Goal: Book appointment/travel/reservation

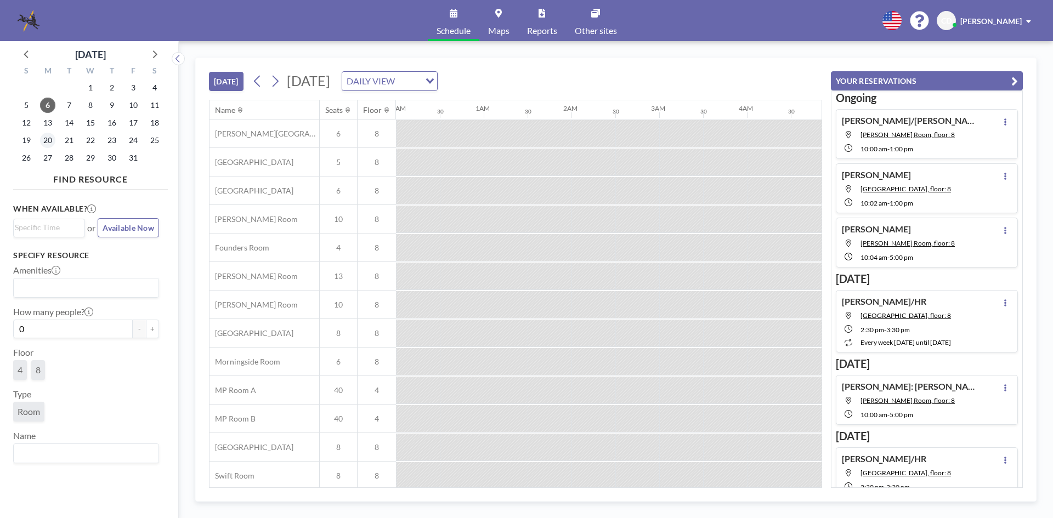
scroll to position [0, 878]
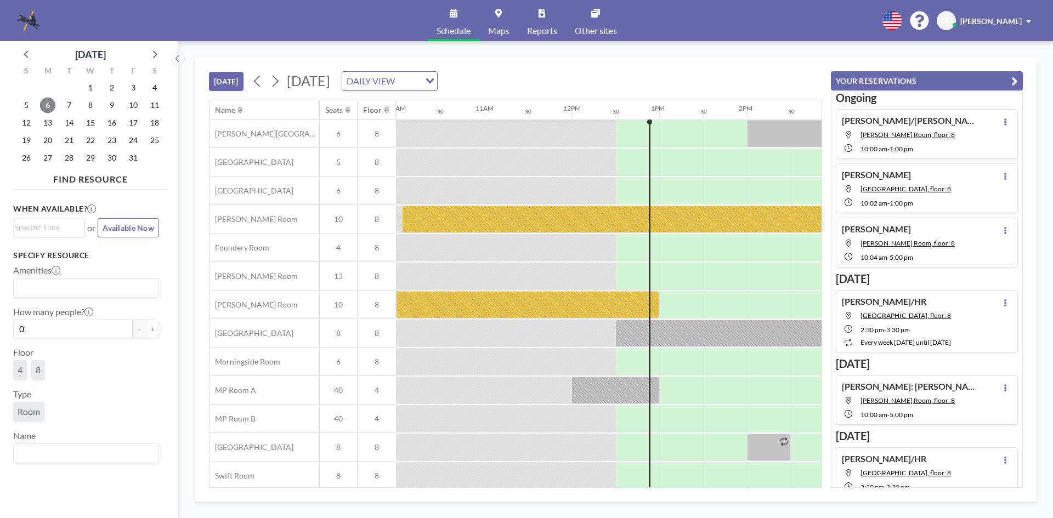
click at [50, 101] on span "6" at bounding box center [47, 105] width 15 height 15
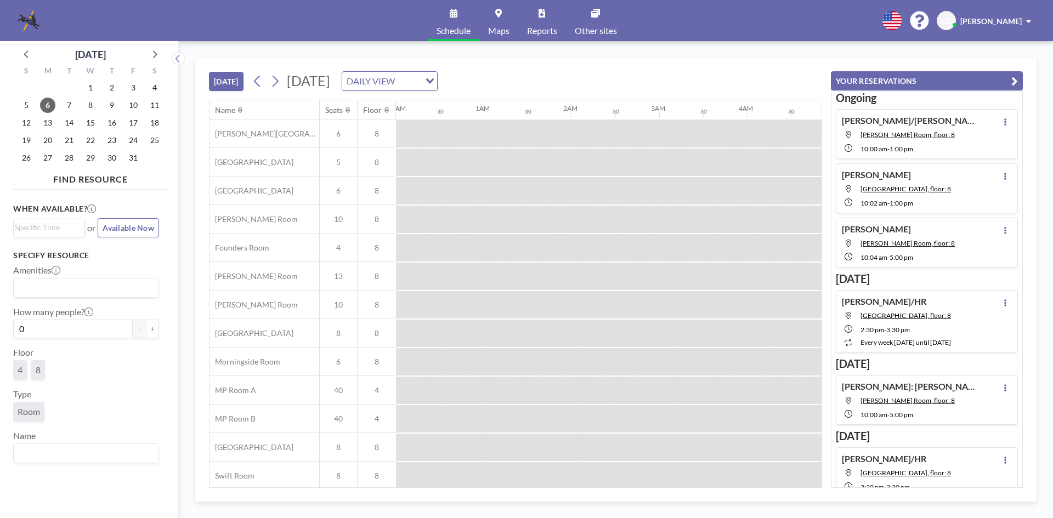
scroll to position [0, 1053]
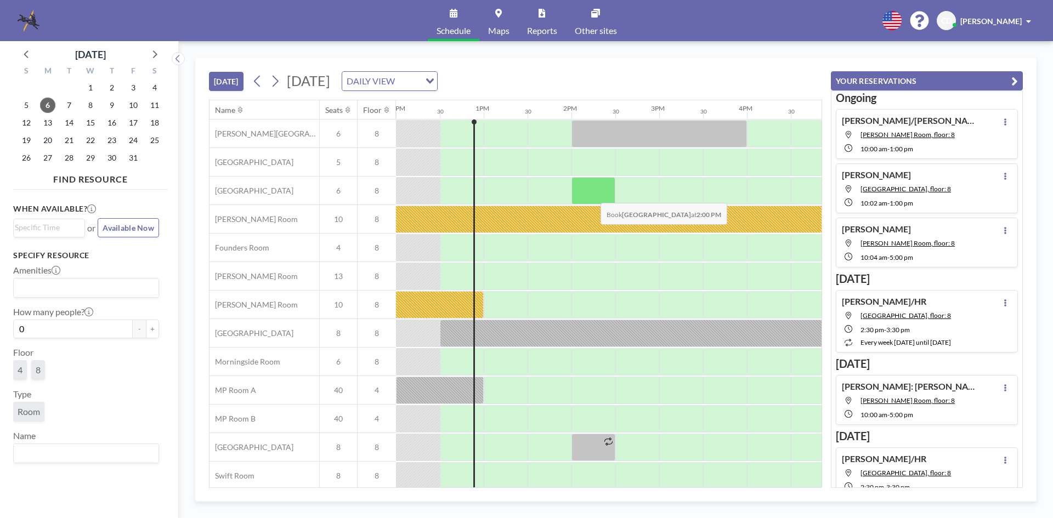
click at [592, 195] on div at bounding box center [594, 190] width 44 height 27
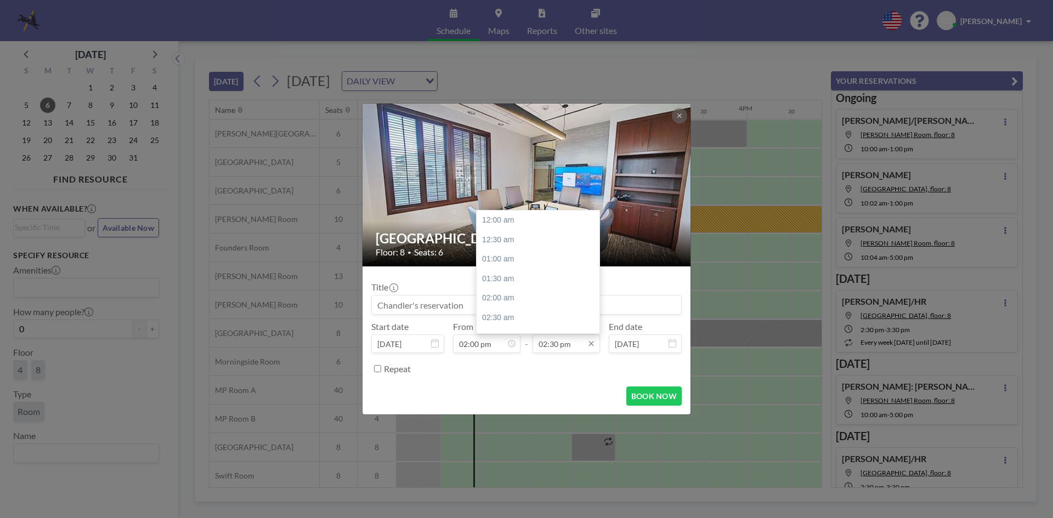
scroll to position [566, 0]
click at [539, 317] on div "05:00 pm" at bounding box center [541, 318] width 128 height 20
type input "05:00 pm"
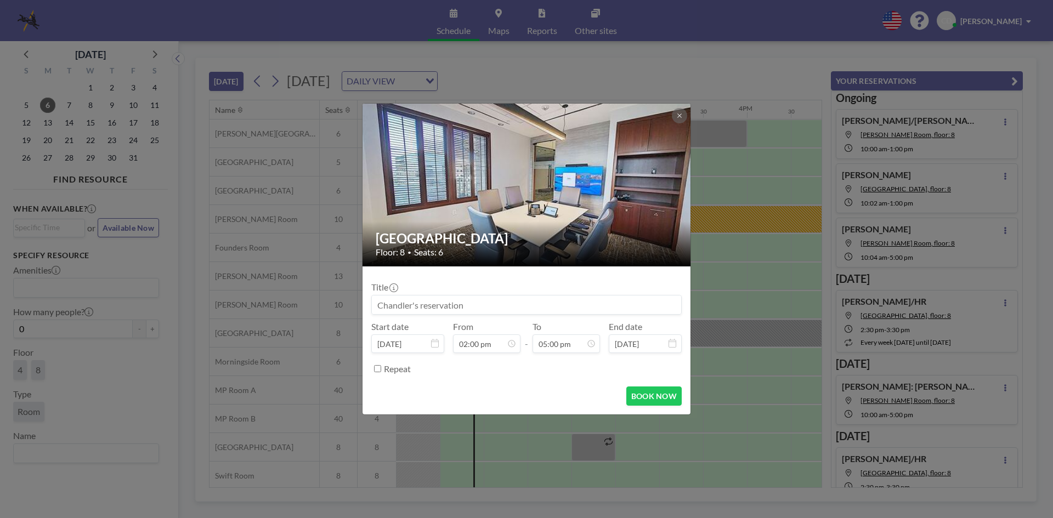
click at [533, 303] on input at bounding box center [526, 305] width 309 height 19
type input "[PERSON_NAME]"
click at [635, 381] on form "Title Lisa Northrop Start date Oct 6, 2025 From 02:00 pm - To 05:00 pm 12:00 am…" at bounding box center [527, 341] width 328 height 148
click at [642, 399] on button "BOOK NOW" at bounding box center [653, 396] width 55 height 19
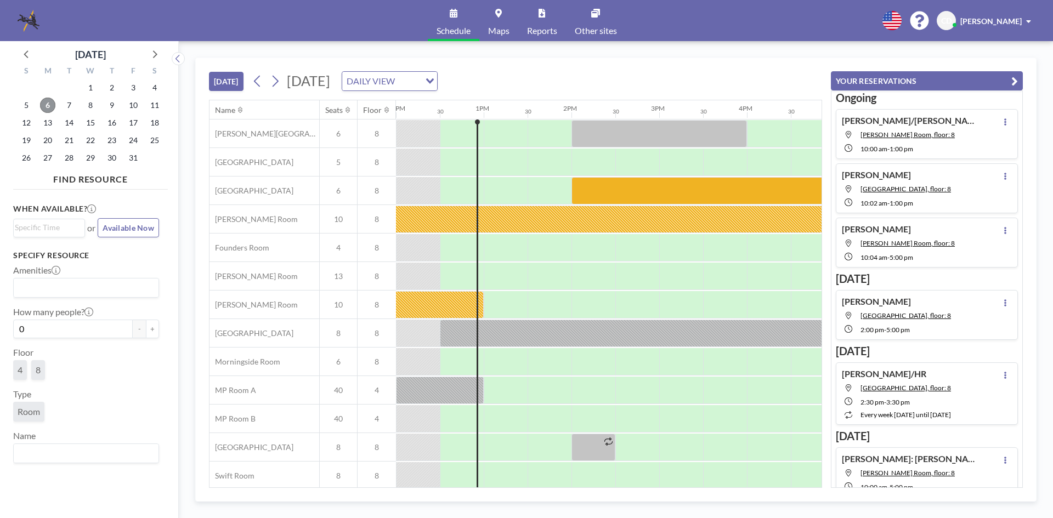
click at [51, 101] on span "6" at bounding box center [47, 105] width 15 height 15
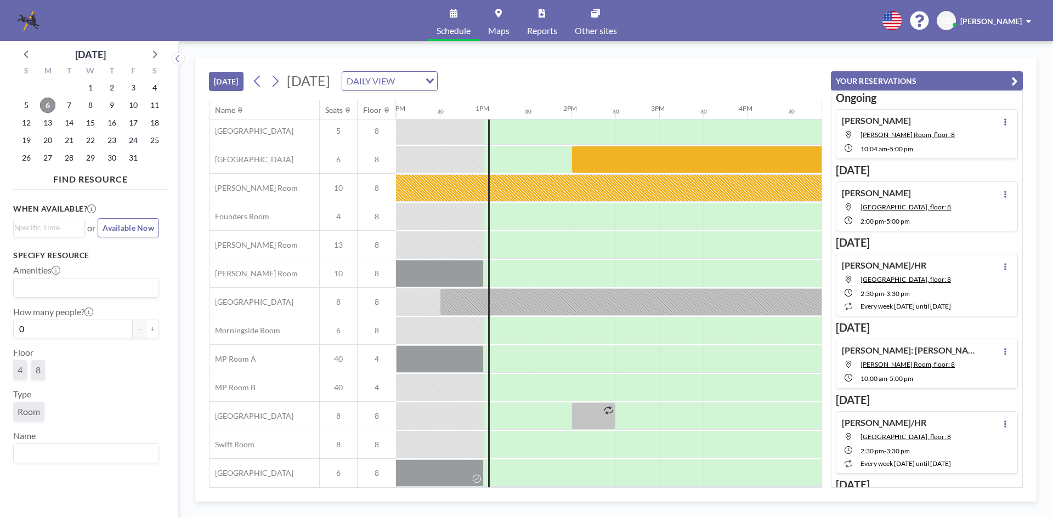
click at [50, 103] on span "6" at bounding box center [47, 105] width 15 height 15
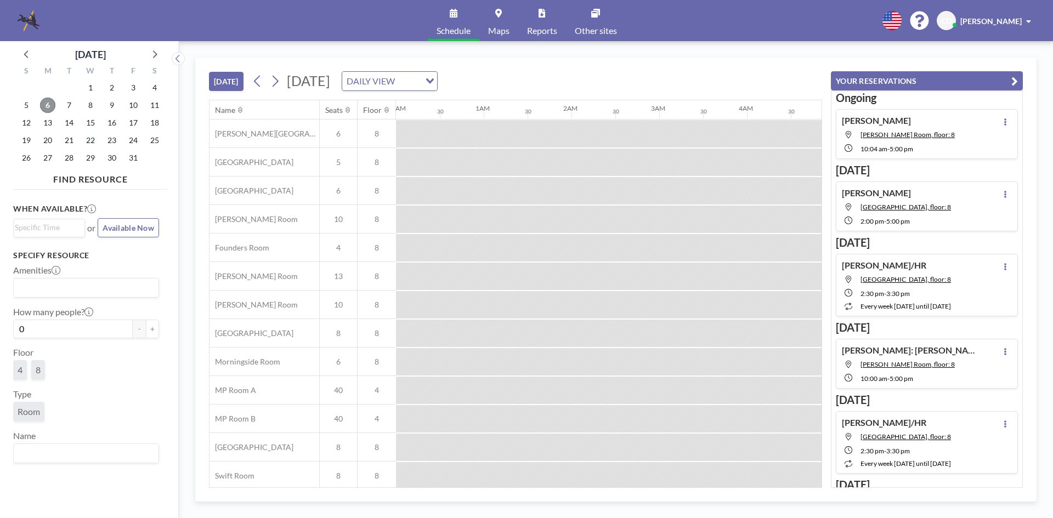
scroll to position [0, 1097]
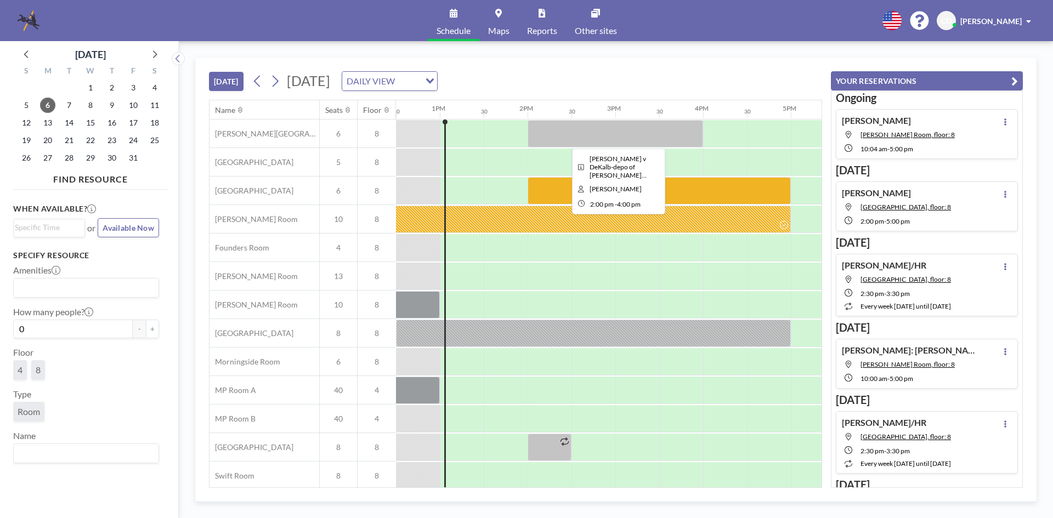
click at [587, 137] on div at bounding box center [616, 133] width 176 height 27
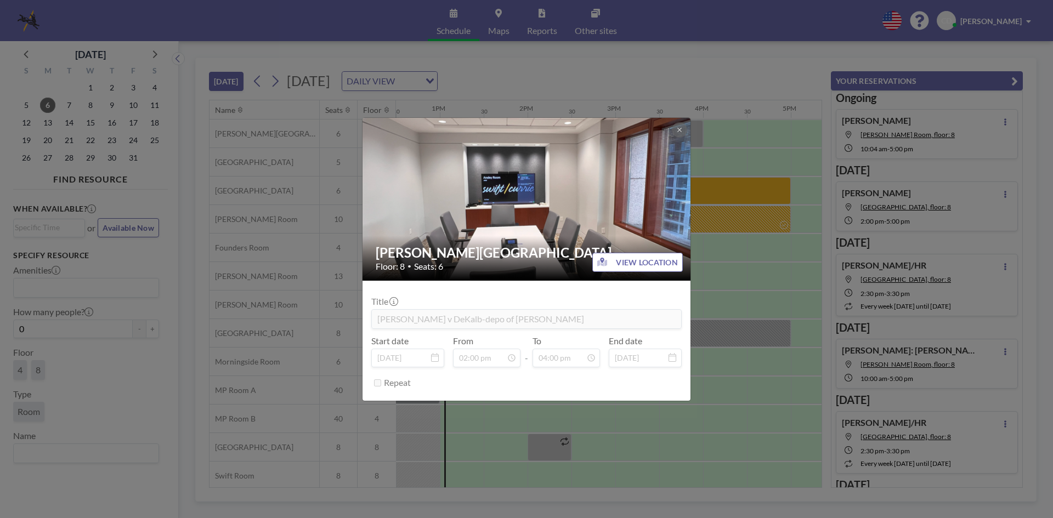
click at [372, 216] on img at bounding box center [527, 199] width 329 height 247
click at [315, 178] on div "Ansley Room Floor: 8 • Seats: 6 VIEW LOCATION Title Martin Douglas v DeKalb-dep…" at bounding box center [526, 259] width 1053 height 518
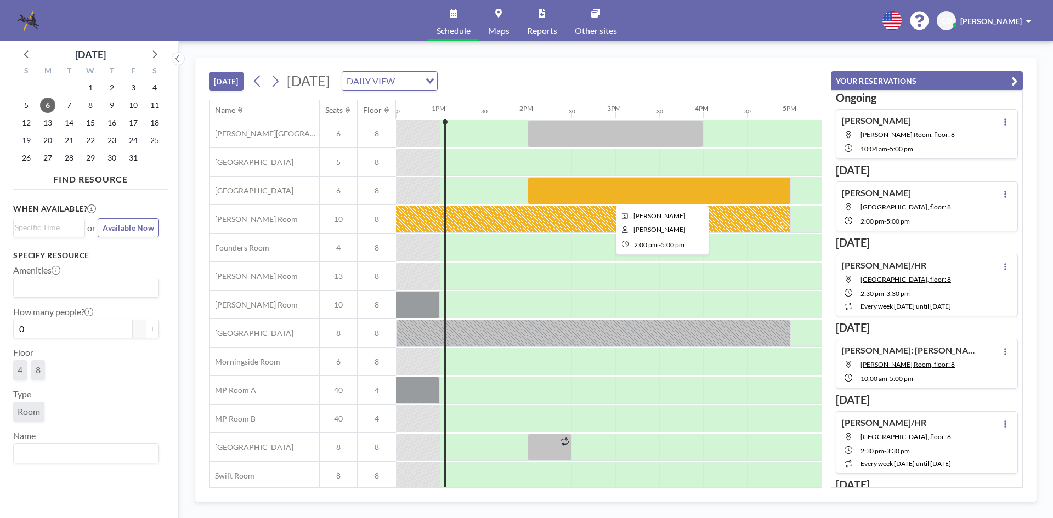
click at [589, 186] on div at bounding box center [659, 190] width 263 height 27
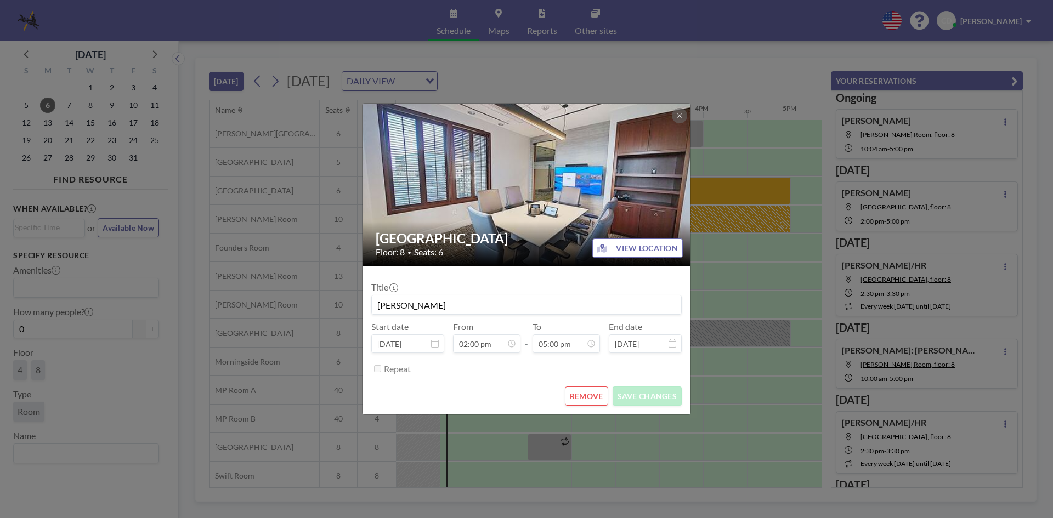
click at [777, 142] on div "Buckhead Room Floor: 8 • Seats: 6 VIEW LOCATION Title Lisa Northrop Start date …" at bounding box center [526, 259] width 1053 height 518
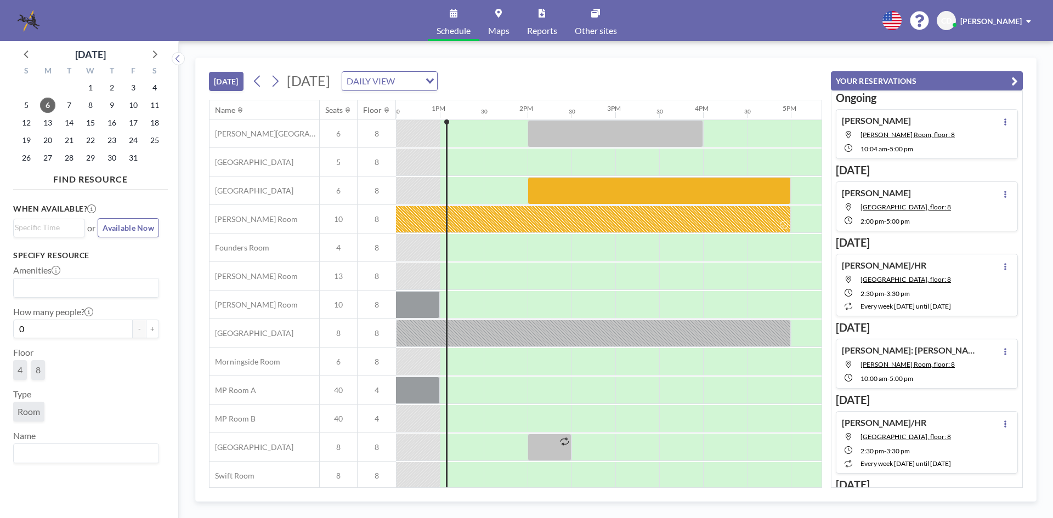
click at [638, 148] on div at bounding box center [352, 134] width 2106 height 29
click at [641, 137] on div at bounding box center [616, 133] width 176 height 27
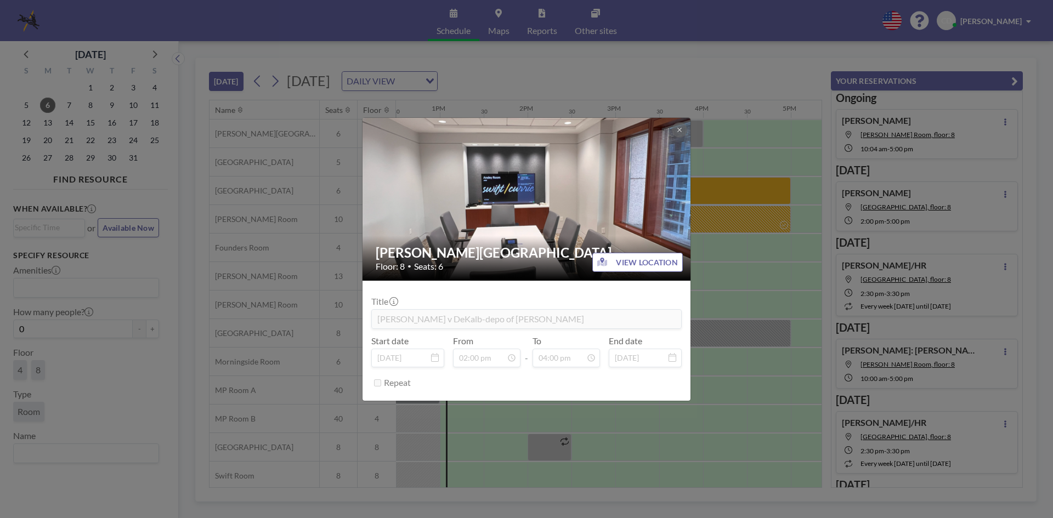
click at [708, 257] on div "Ansley Room Floor: 8 • Seats: 6 VIEW LOCATION Title Martin Douglas v DeKalb-dep…" at bounding box center [526, 259] width 1053 height 518
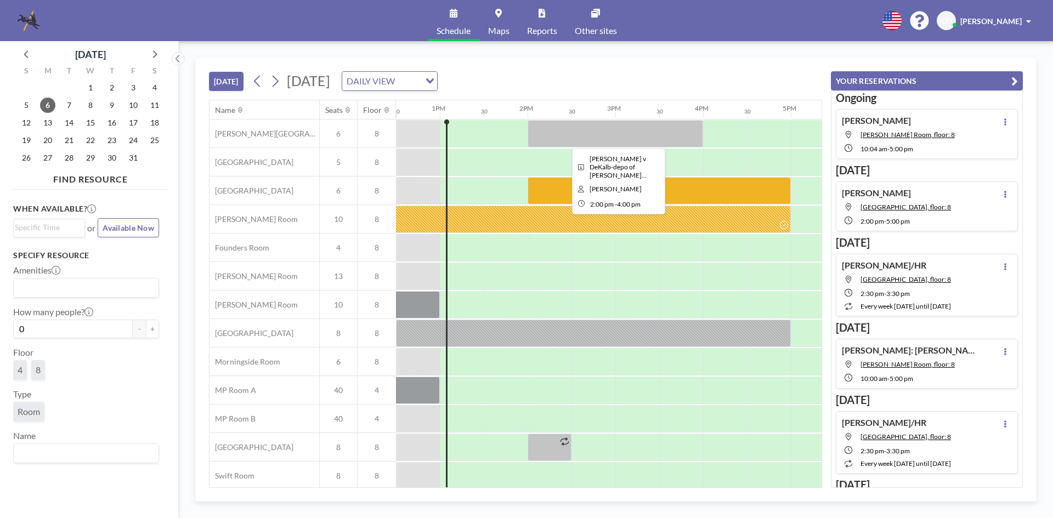
click at [676, 137] on div at bounding box center [616, 133] width 176 height 27
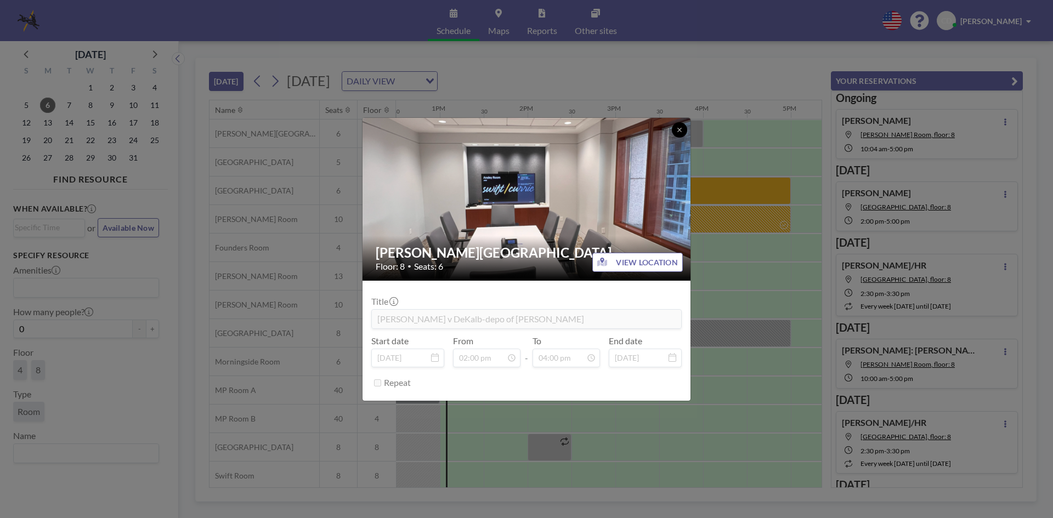
click at [682, 128] on icon at bounding box center [679, 130] width 7 height 7
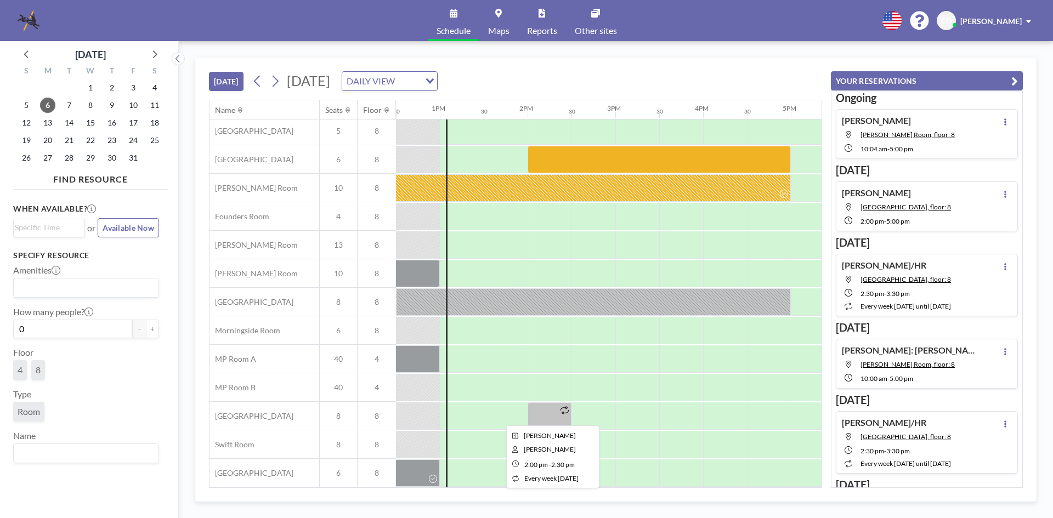
scroll to position [0, 1097]
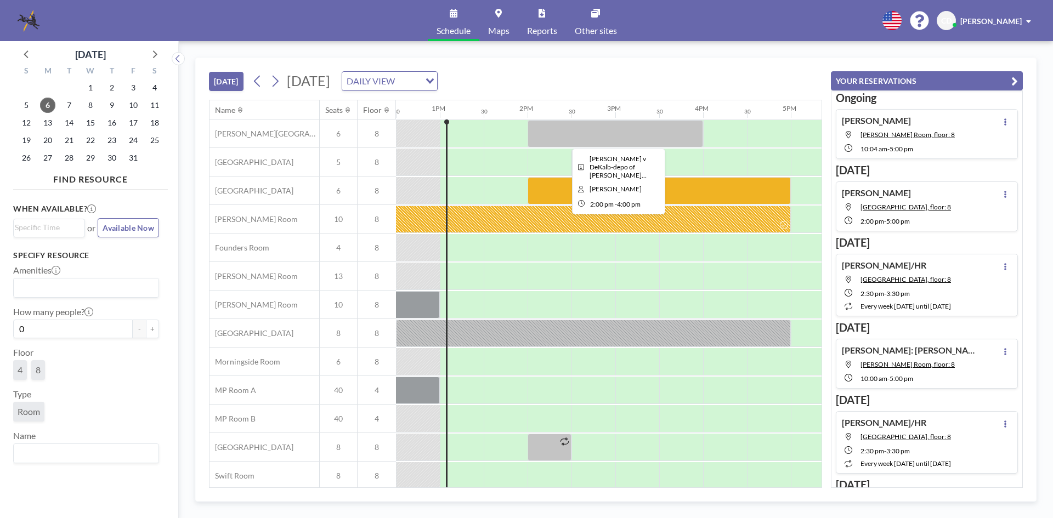
click at [592, 133] on div at bounding box center [616, 133] width 176 height 27
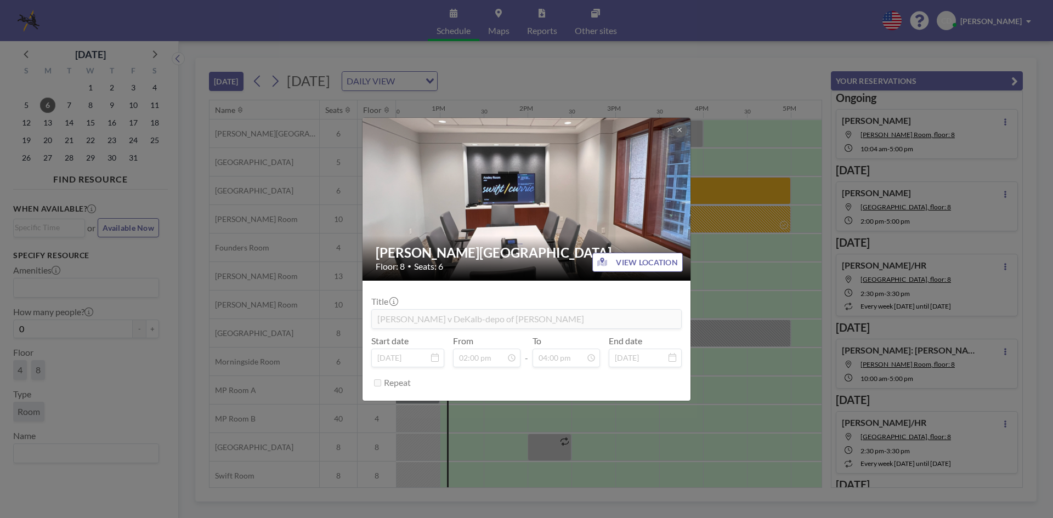
click at [691, 137] on div "Ansley Room Floor: 8 • Seats: 6 VIEW LOCATION Title Martin Douglas v DeKalb-dep…" at bounding box center [526, 259] width 329 height 284
click at [680, 132] on icon at bounding box center [679, 130] width 7 height 7
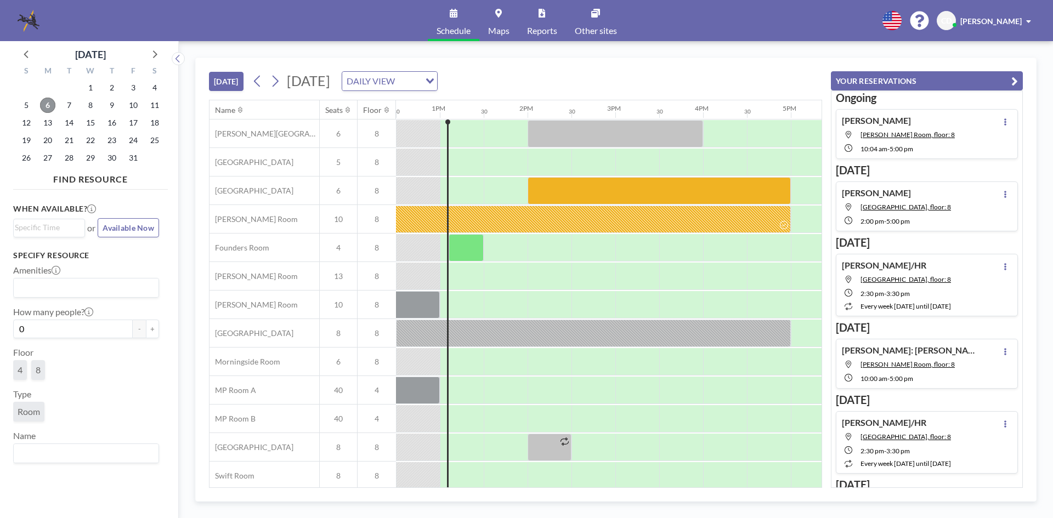
click at [48, 105] on span "6" at bounding box center [47, 105] width 15 height 15
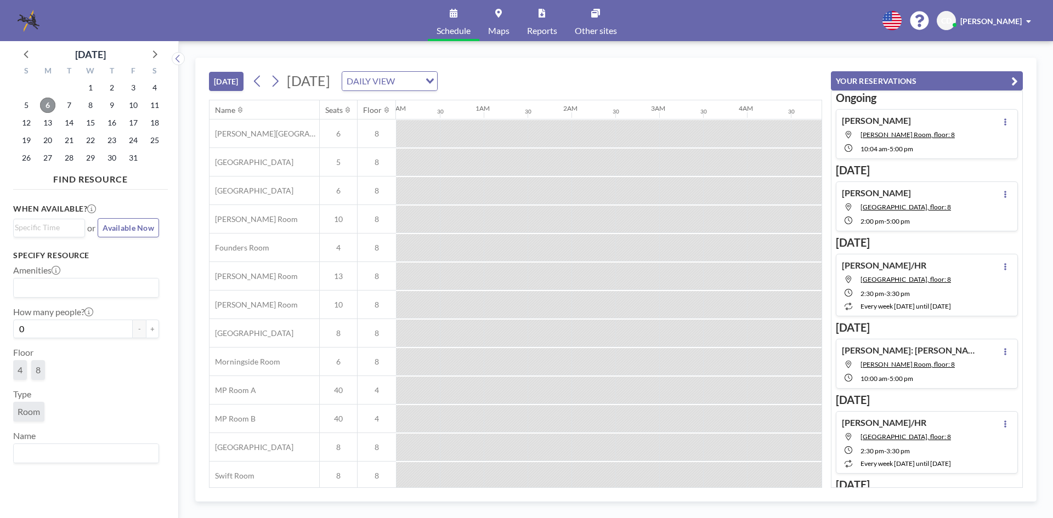
scroll to position [0, 1097]
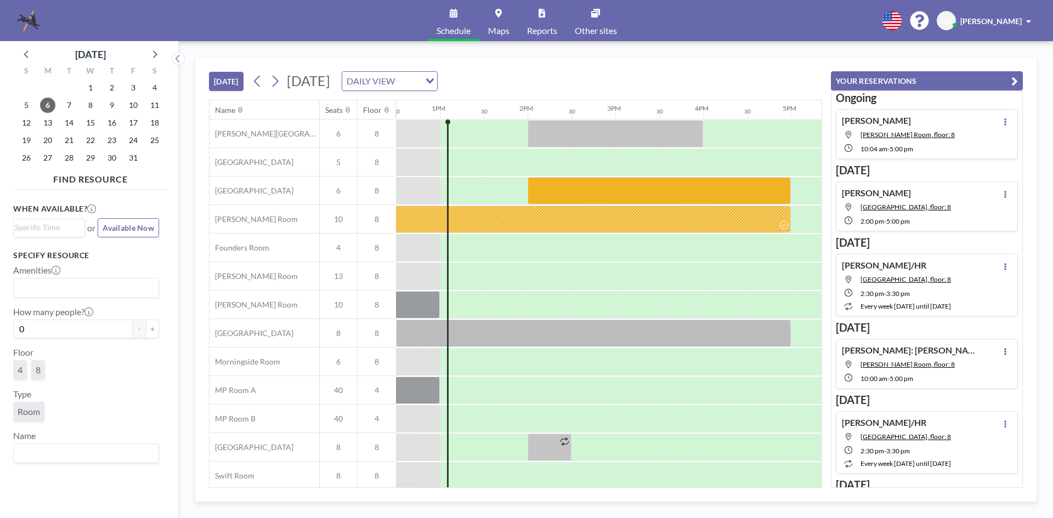
click at [998, 115] on div "Jessica Phillips Currie Room, floor: 8 10:04 AM - 5:00 PM" at bounding box center [927, 134] width 182 height 50
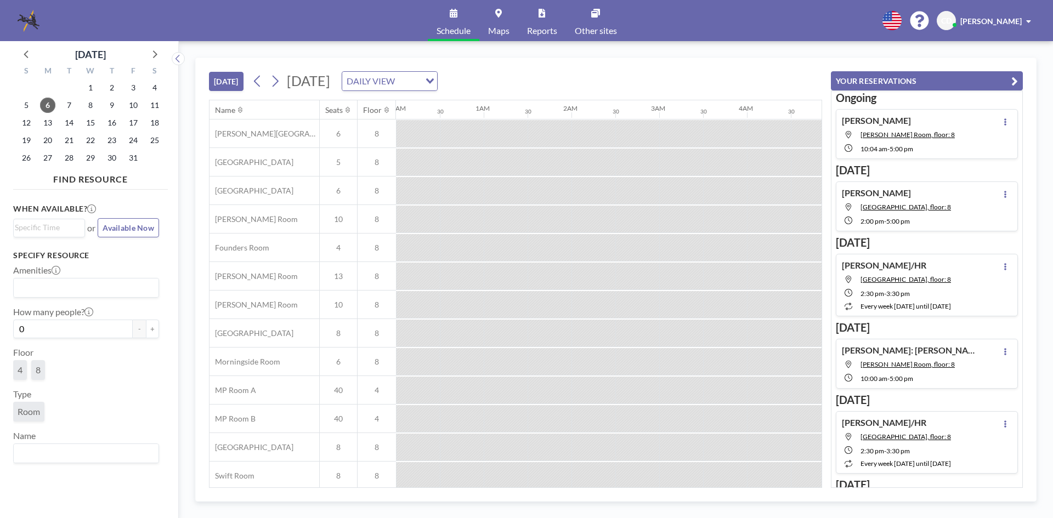
scroll to position [0, 834]
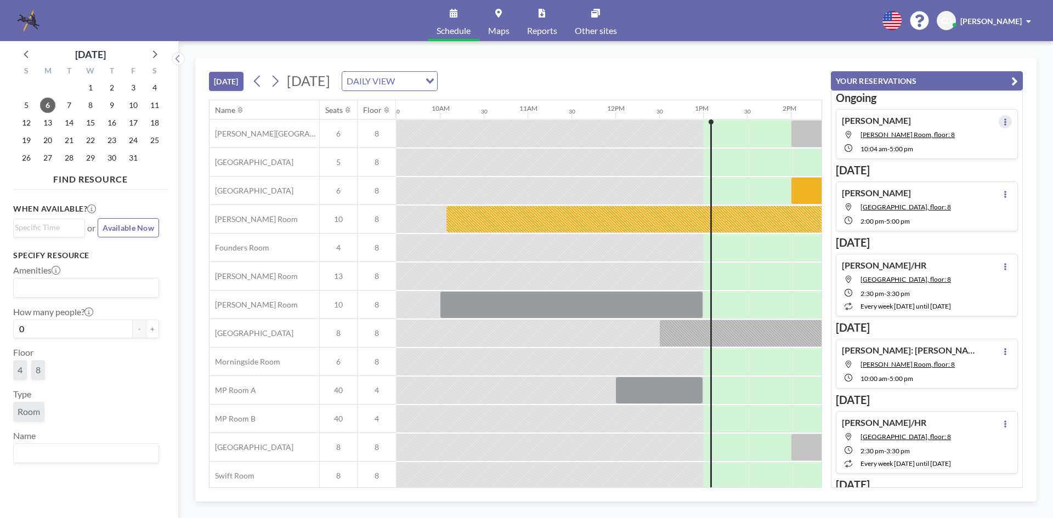
click at [1003, 125] on icon at bounding box center [1005, 121] width 4 height 7
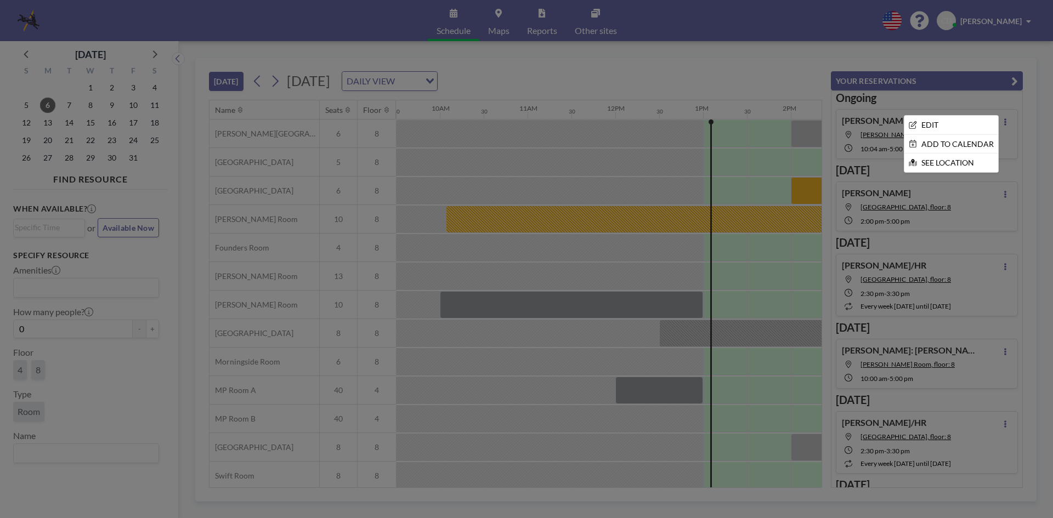
click at [1019, 139] on div at bounding box center [526, 259] width 1053 height 518
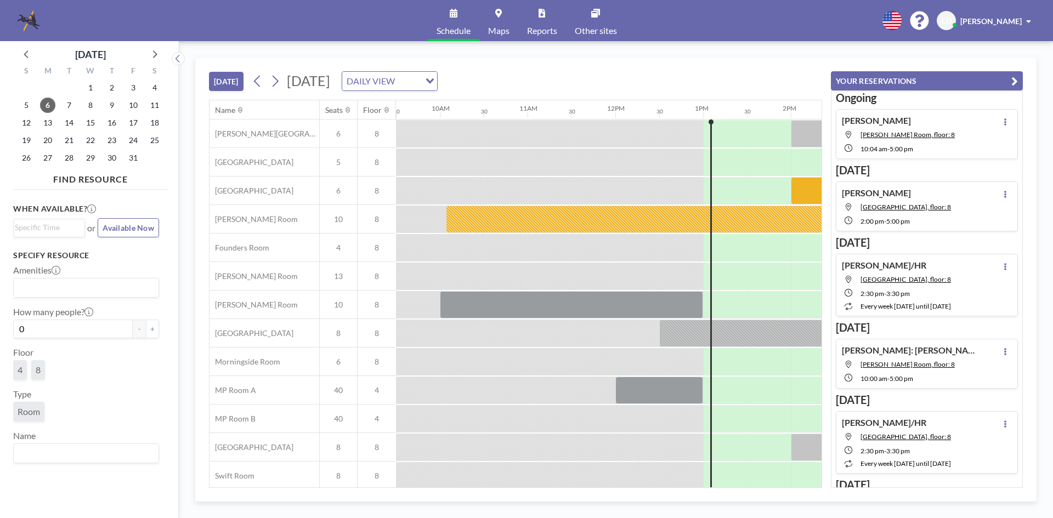
click at [994, 21] on span "[PERSON_NAME]" at bounding box center [990, 20] width 61 height 9
click at [957, 24] on span at bounding box center [955, 25] width 4 height 4
click at [902, 21] on icon at bounding box center [892, 20] width 19 height 19
click at [785, 46] on div at bounding box center [526, 259] width 1053 height 518
click at [502, 18] on link "Maps" at bounding box center [498, 20] width 39 height 41
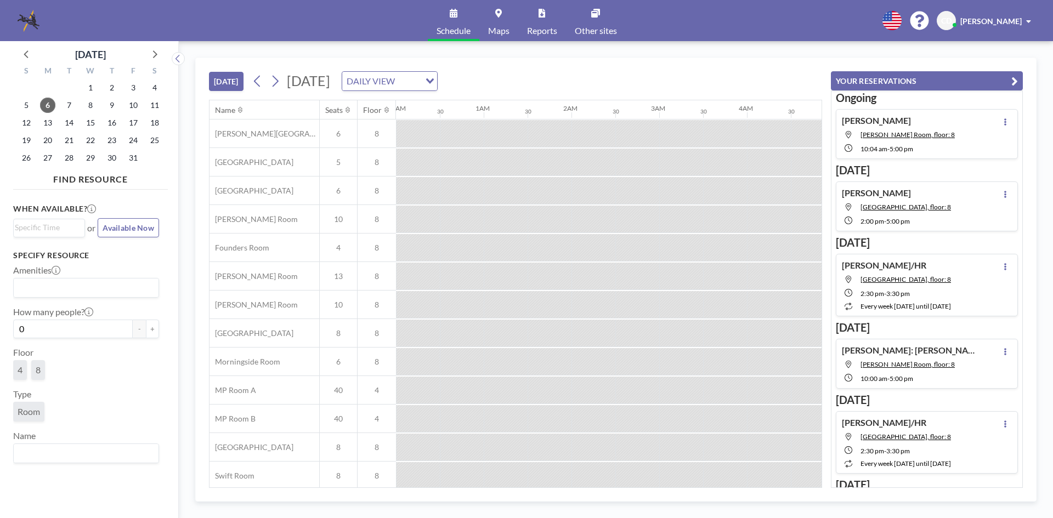
scroll to position [0, 1097]
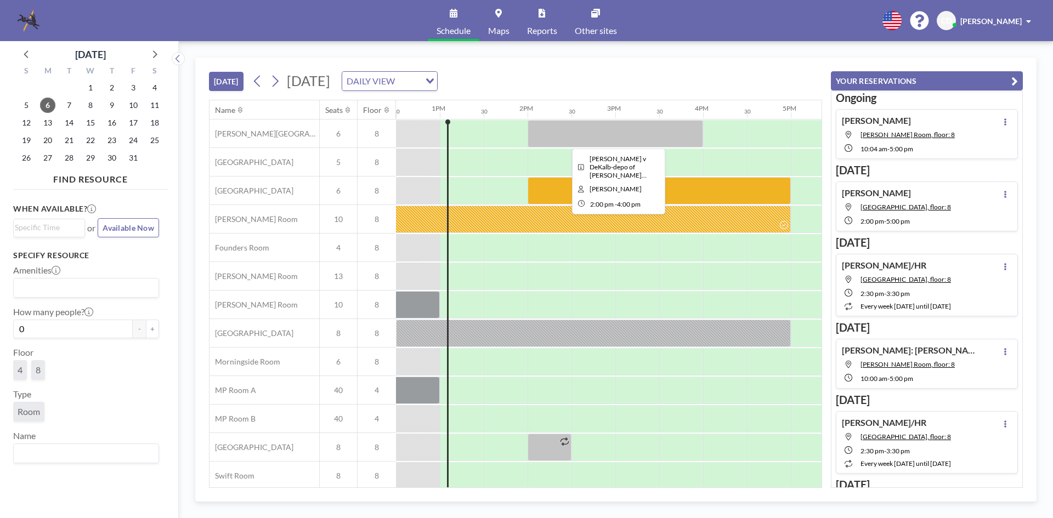
click at [604, 135] on div at bounding box center [616, 133] width 176 height 27
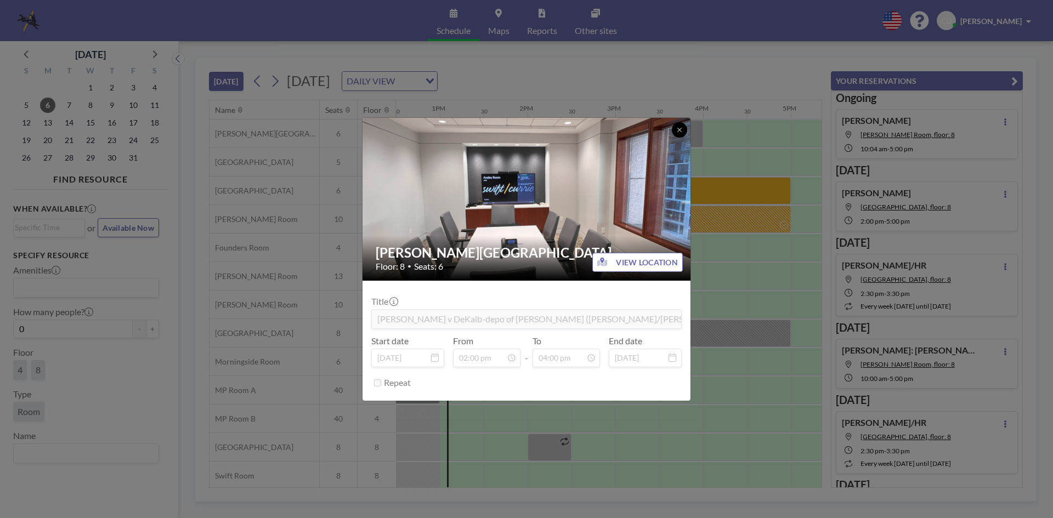
click at [676, 129] on icon at bounding box center [679, 130] width 7 height 7
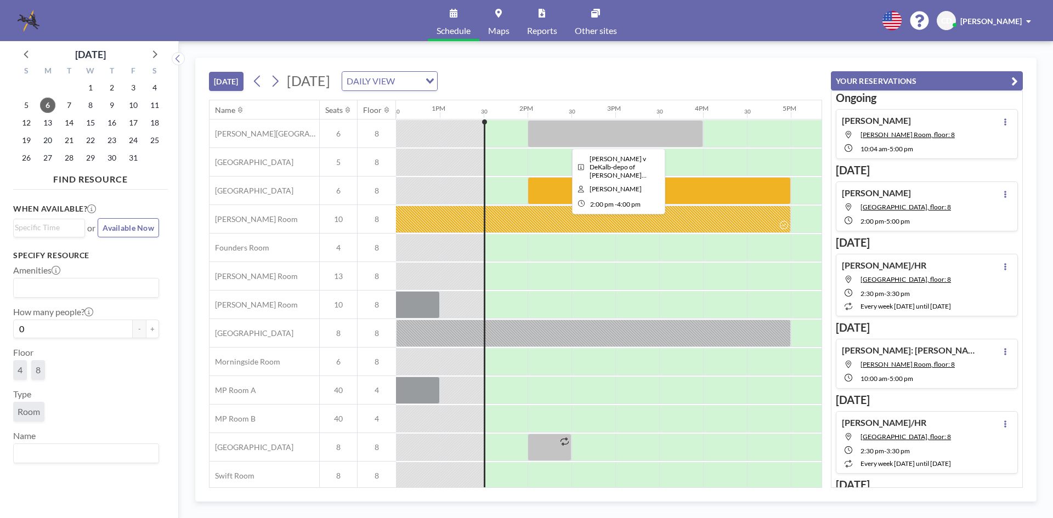
click at [564, 139] on div at bounding box center [616, 133] width 176 height 27
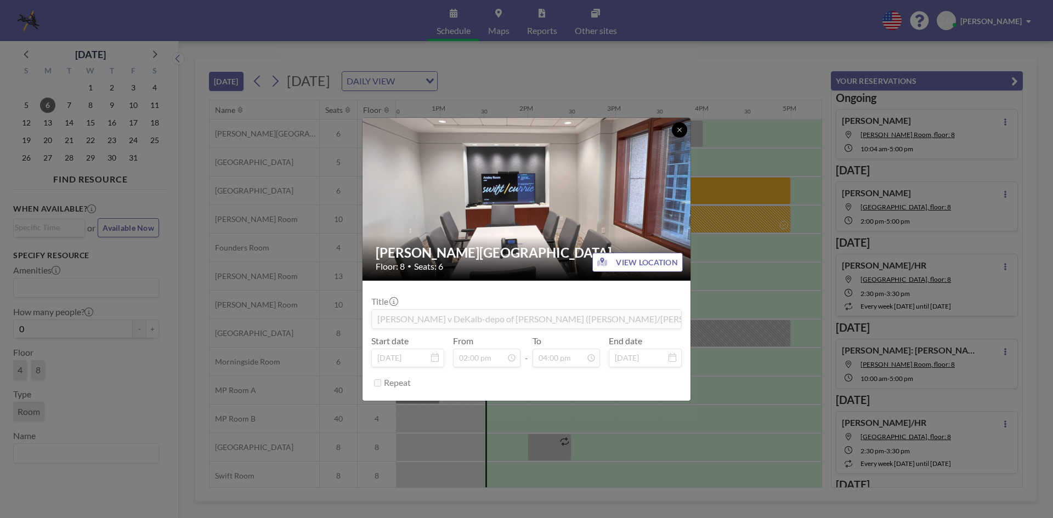
click at [678, 124] on button at bounding box center [679, 129] width 15 height 15
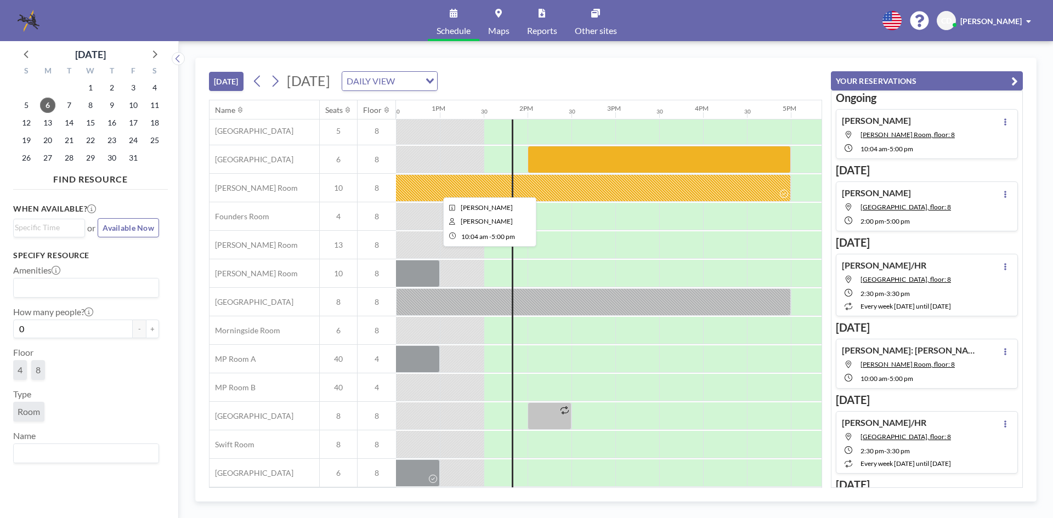
scroll to position [0, 1097]
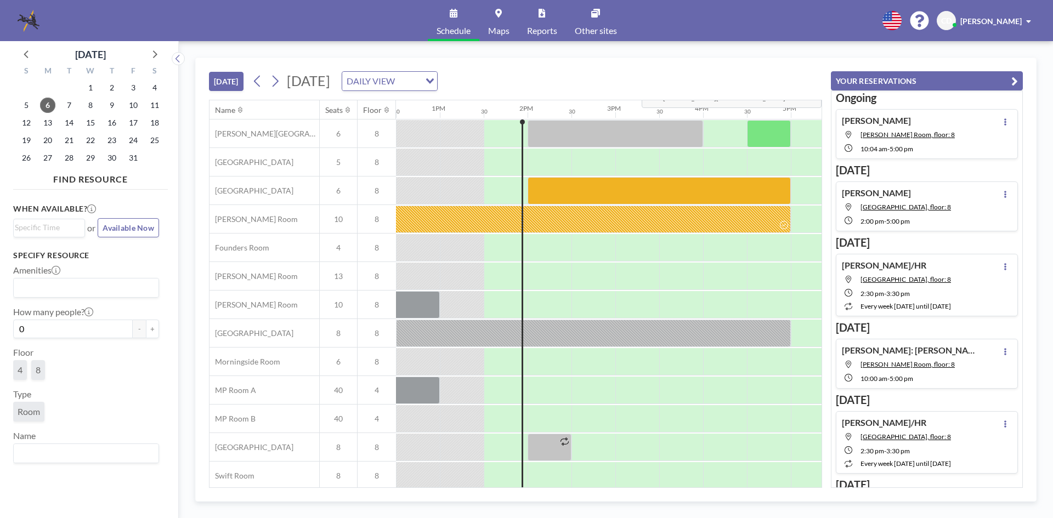
click at [775, 72] on div "[DATE] [DATE] DAILY VIEW Loading..." at bounding box center [515, 79] width 613 height 42
